Goal: Task Accomplishment & Management: Manage account settings

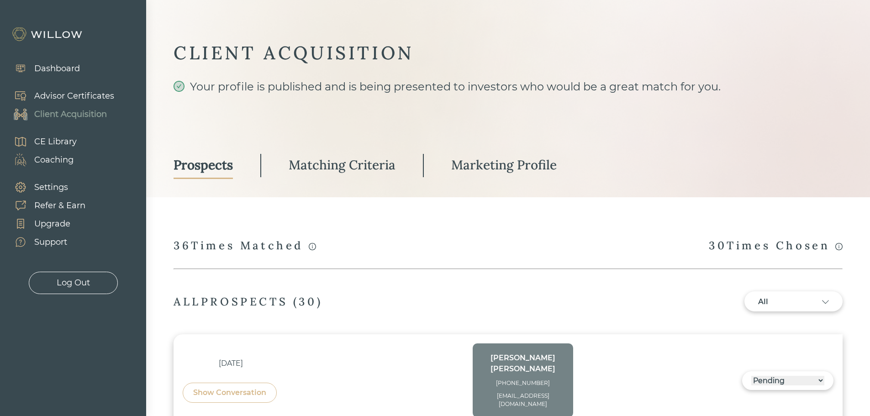
select select "3"
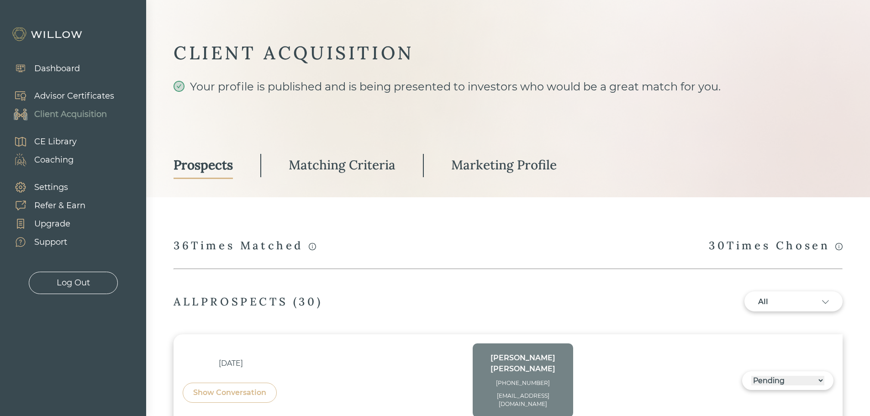
select select "3"
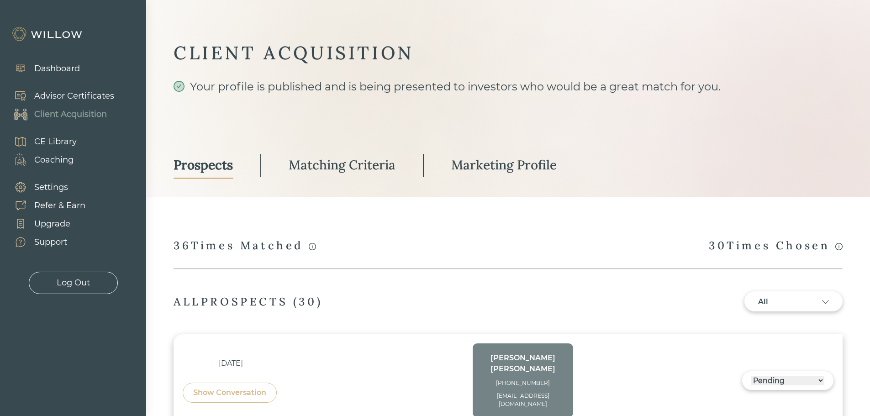
select select "3"
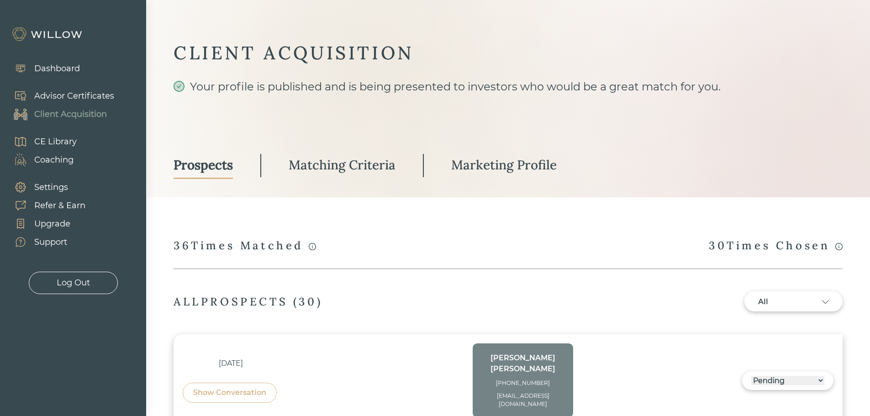
select select "3"
select select "2"
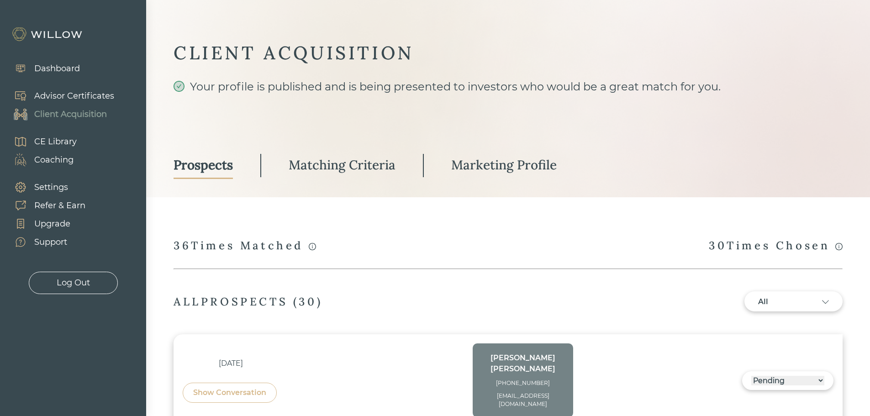
select select "3"
select select "1"
select select "3"
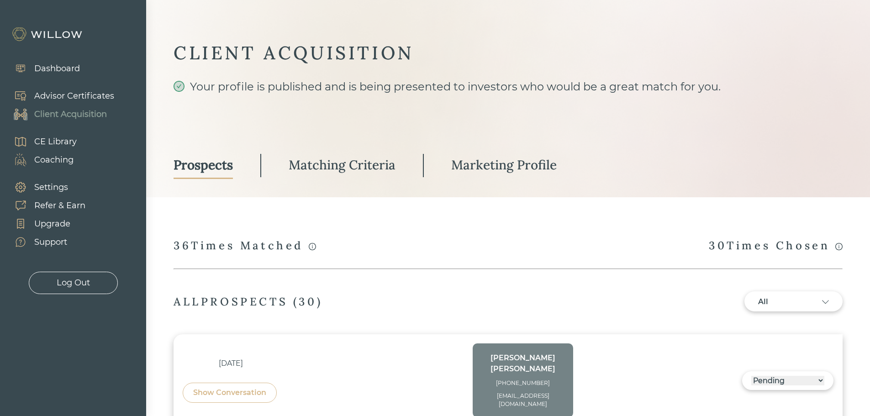
select select "2"
select select "10"
select select "1"
select select "2"
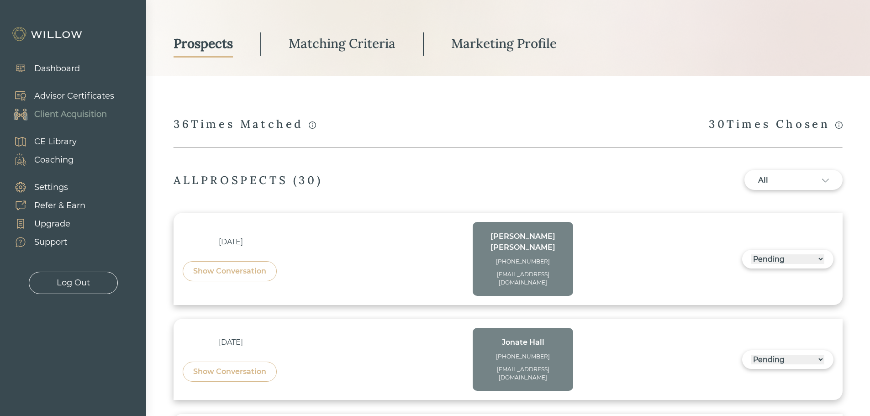
scroll to position [183, 0]
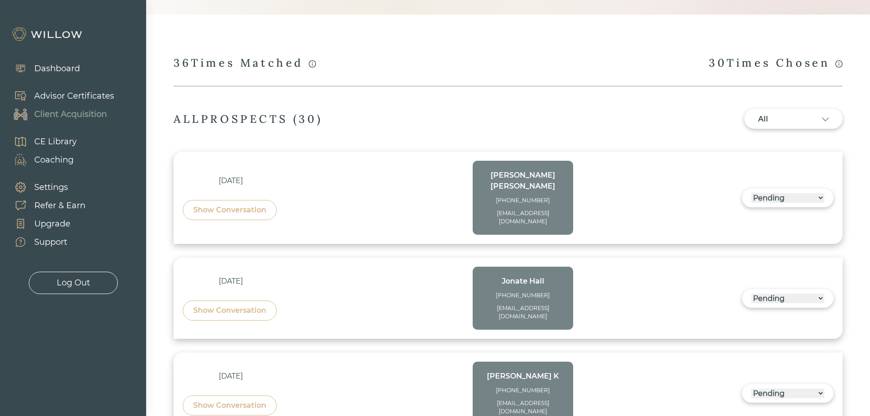
click at [222, 206] on div "Show Conversation" at bounding box center [229, 210] width 73 height 11
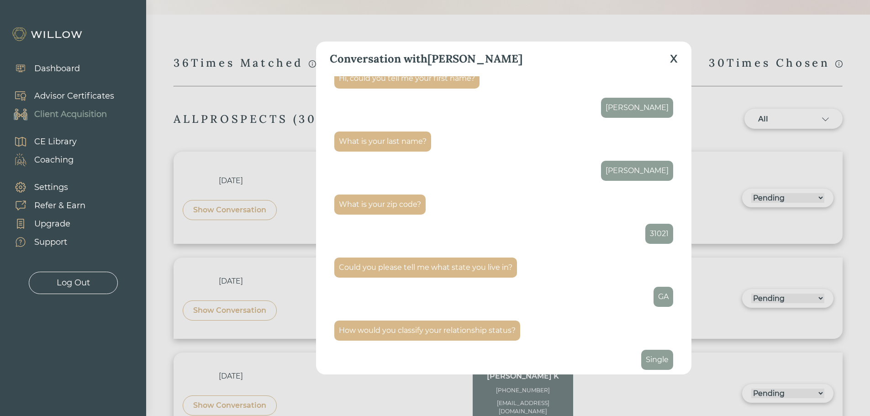
scroll to position [0, 0]
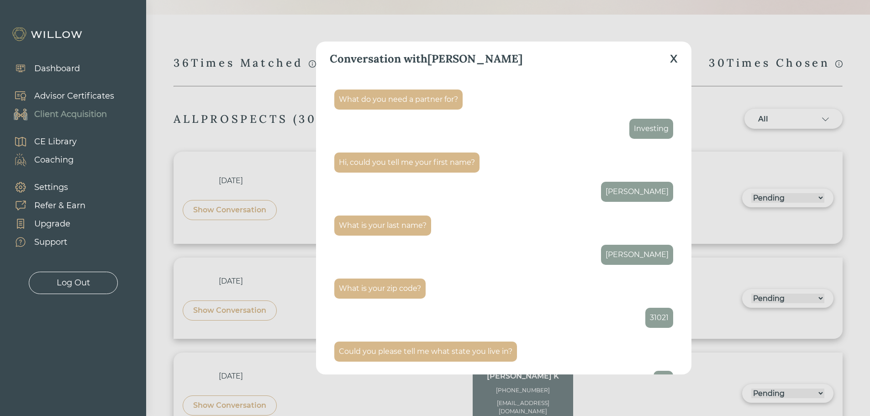
click at [677, 57] on div "X" at bounding box center [674, 59] width 8 height 16
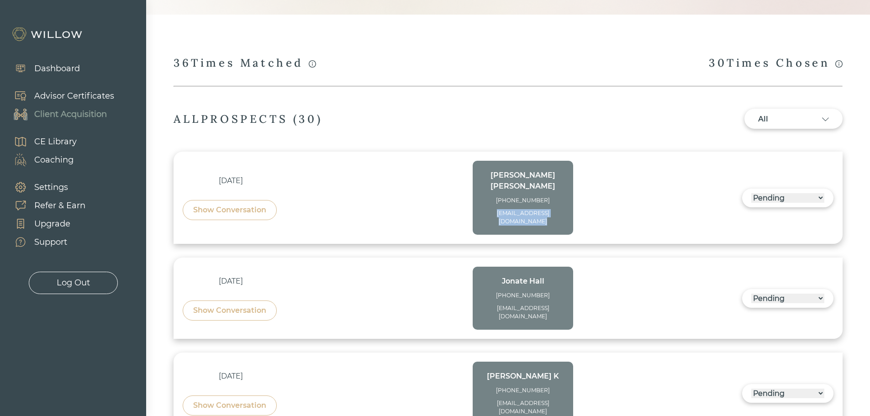
drag, startPoint x: 536, startPoint y: 212, endPoint x: 483, endPoint y: 202, distance: 53.6
click at [483, 209] on div "[EMAIL_ADDRESS][DOMAIN_NAME]" at bounding box center [523, 217] width 82 height 16
copy div "[EMAIL_ADDRESS][DOMAIN_NAME]"
